Goal: Task Accomplishment & Management: Use online tool/utility

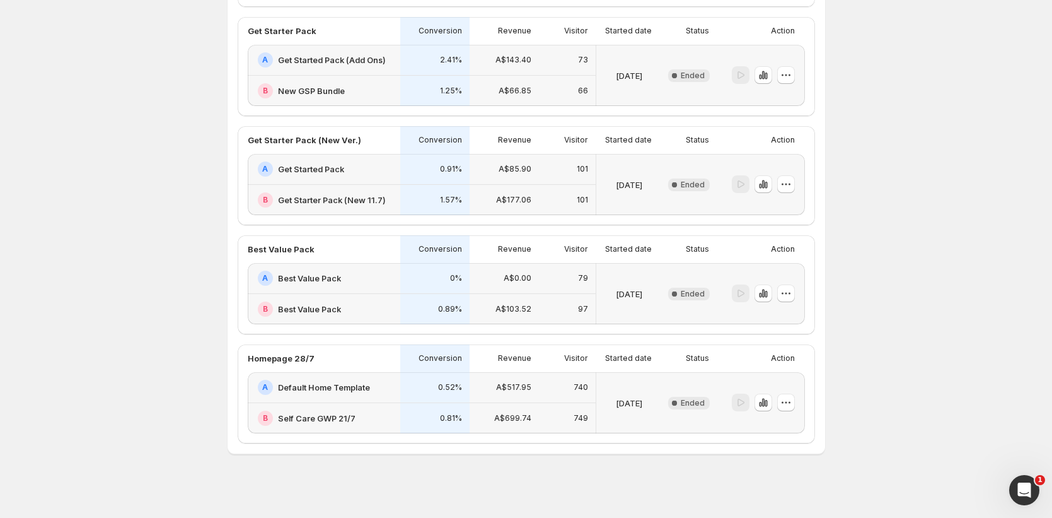
scroll to position [325, 0]
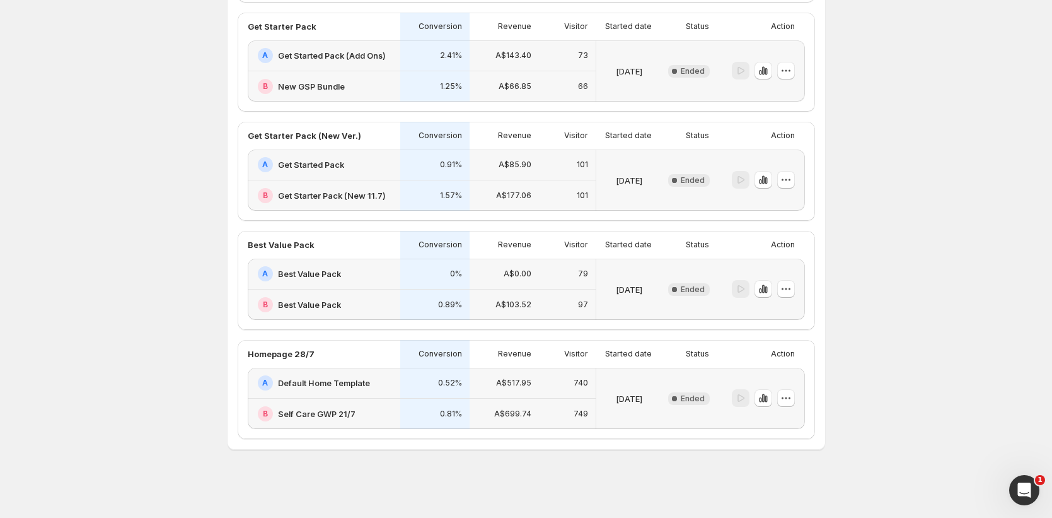
click at [512, 266] on div "A$0.00" at bounding box center [504, 273] width 54 height 15
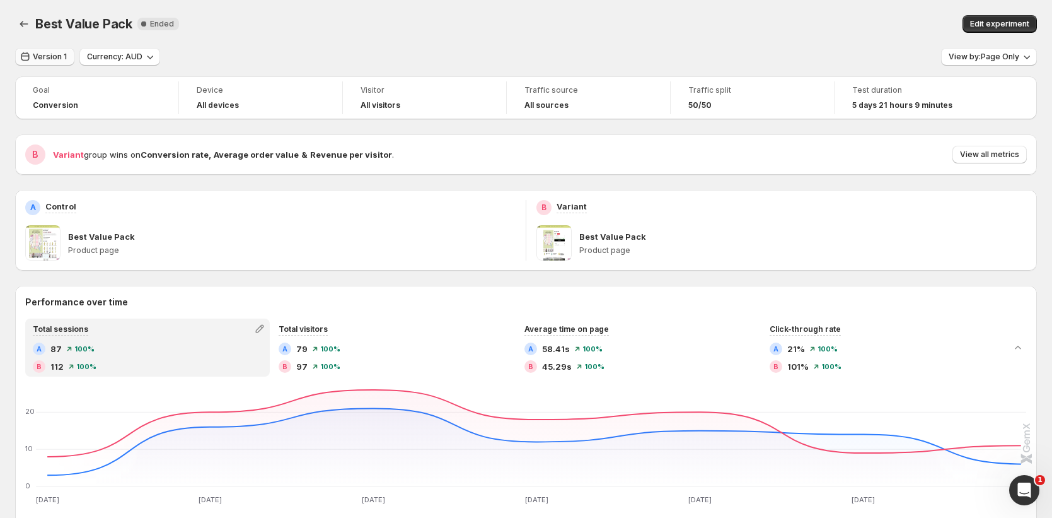
click at [51, 58] on span "Version 1" at bounding box center [50, 57] width 34 height 10
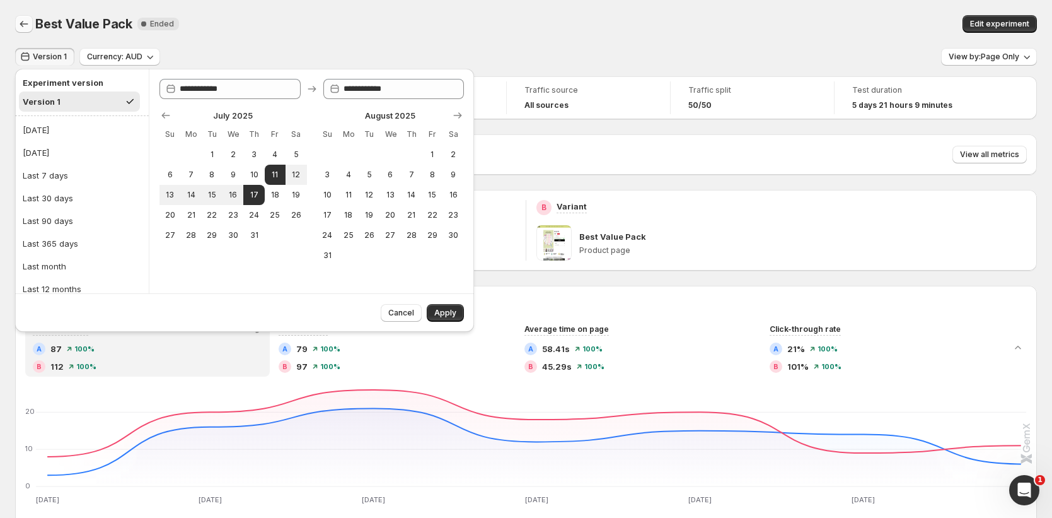
click at [21, 26] on icon "Back" at bounding box center [24, 24] width 13 height 13
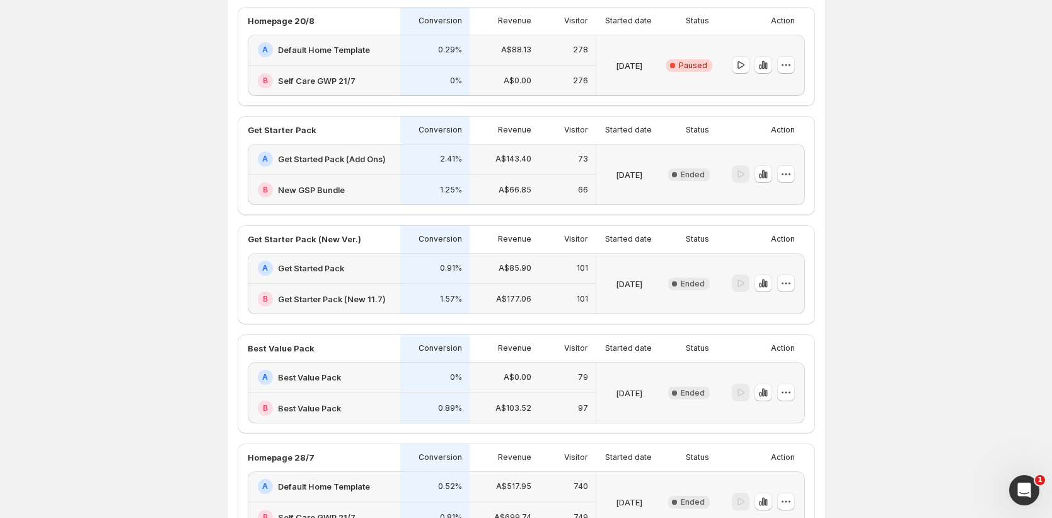
scroll to position [229, 0]
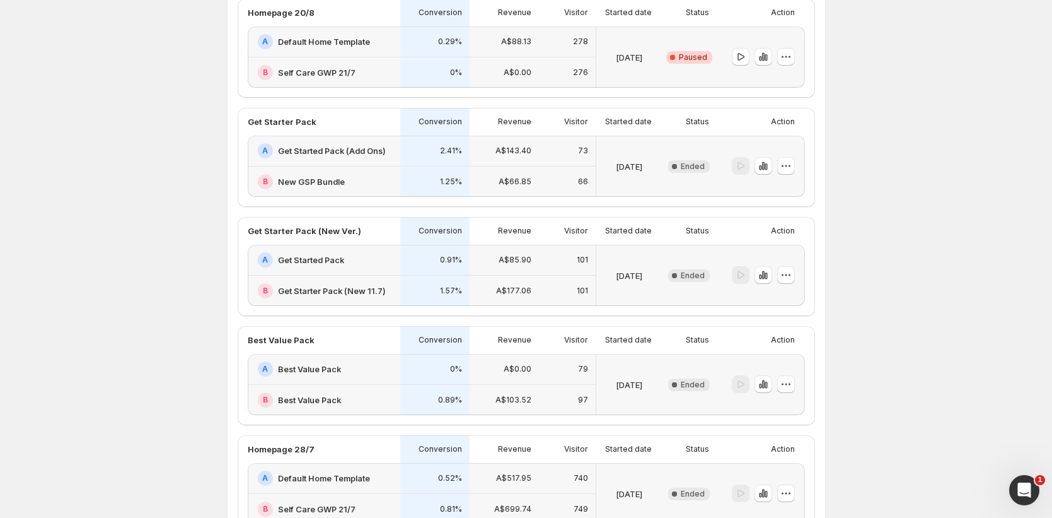
click at [379, 277] on div "B Get Starter Pack (New 11.7)" at bounding box center [324, 290] width 153 height 30
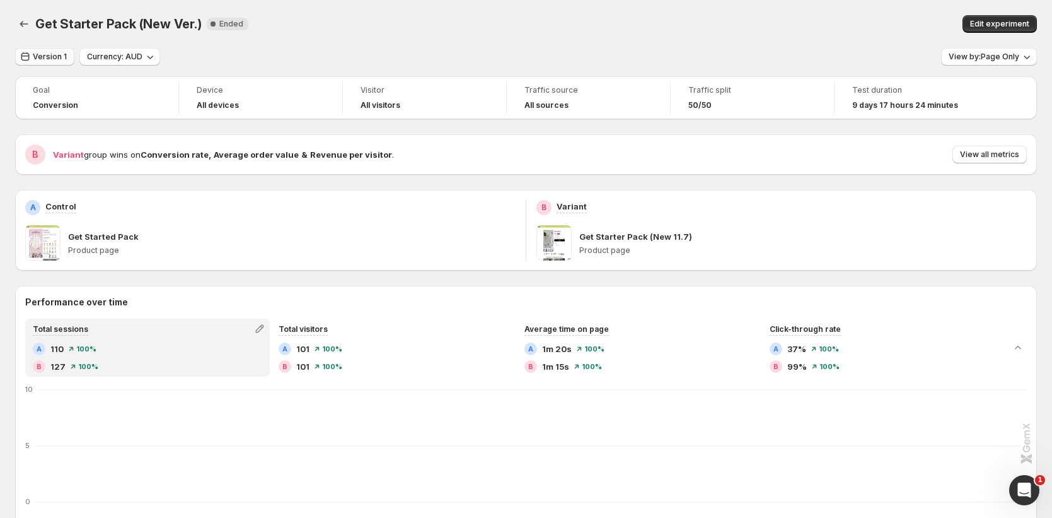
click at [48, 56] on span "Version 1" at bounding box center [50, 57] width 34 height 10
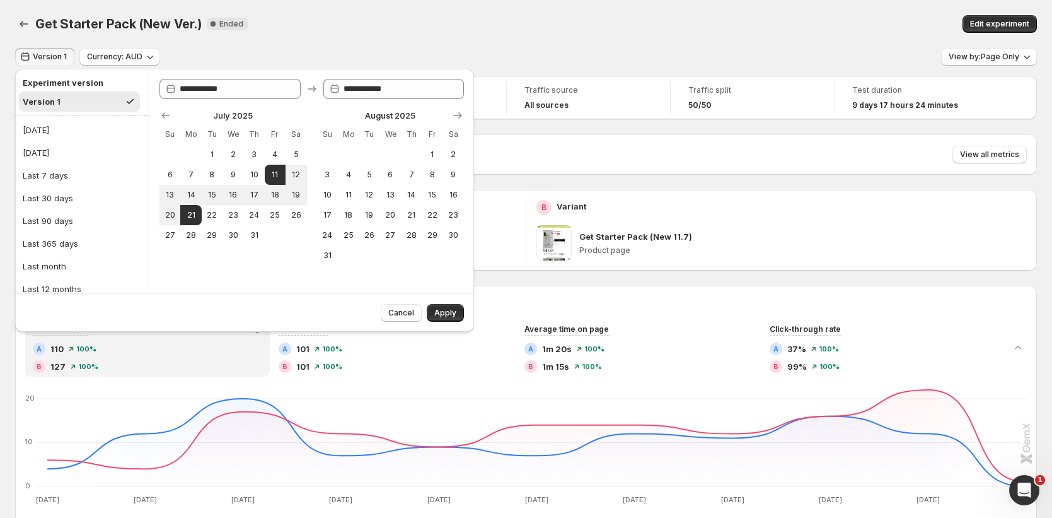
click at [426, 6] on div "Get Starter Pack (New Ver.). This page is ready Get Starter Pack (New Ver.) New…" at bounding box center [526, 24] width 1022 height 48
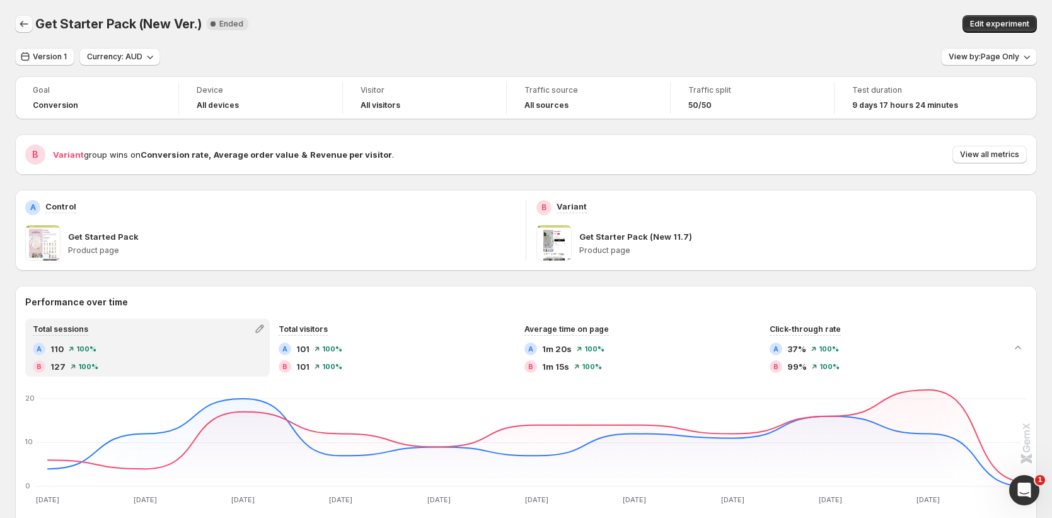
click at [25, 27] on icon "Back" at bounding box center [24, 24] width 13 height 13
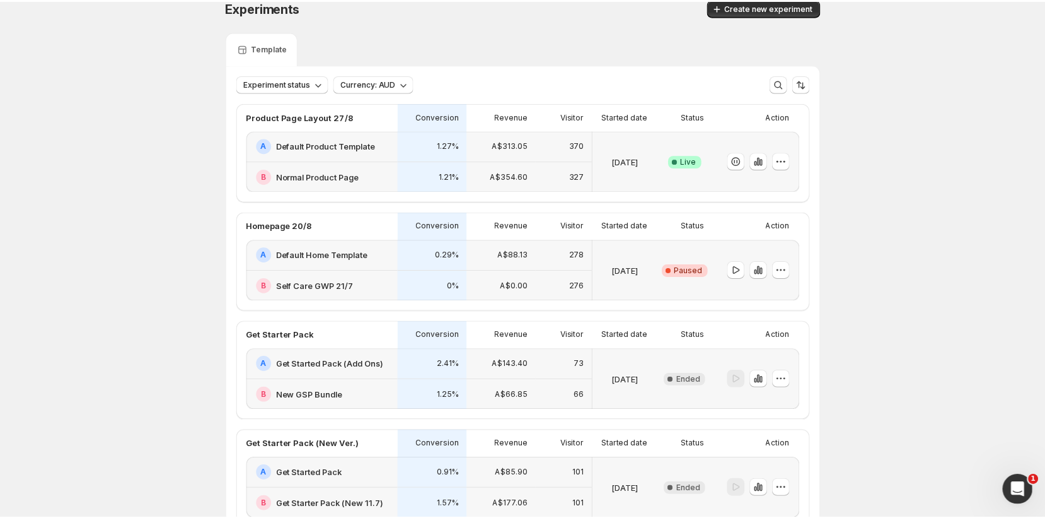
scroll to position [18, 0]
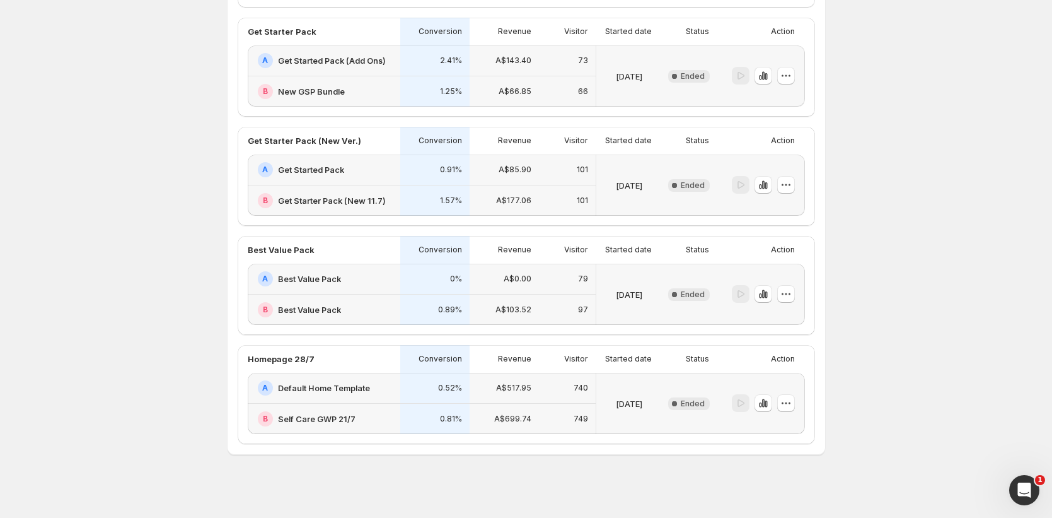
scroll to position [325, 0]
